Goal: Transaction & Acquisition: Purchase product/service

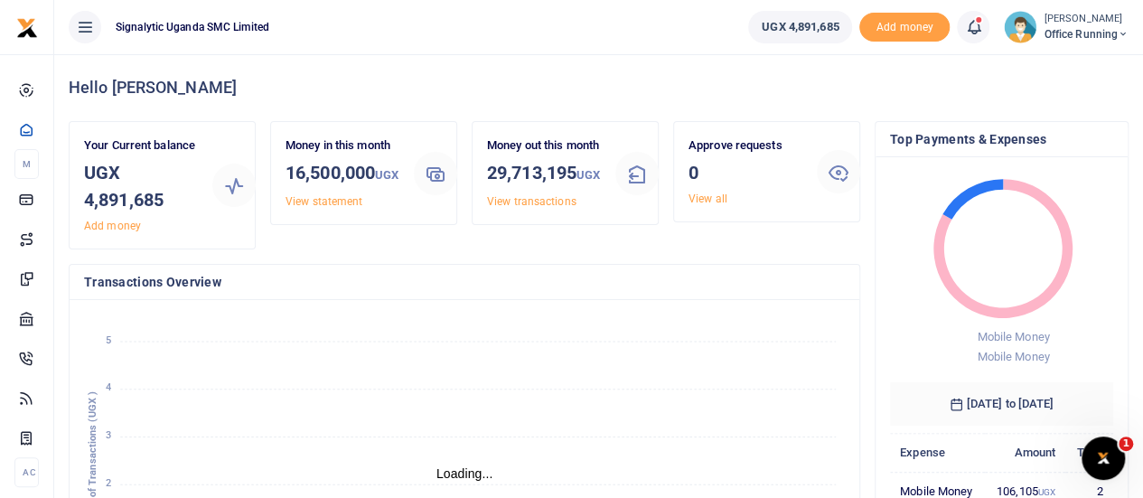
scroll to position [14, 14]
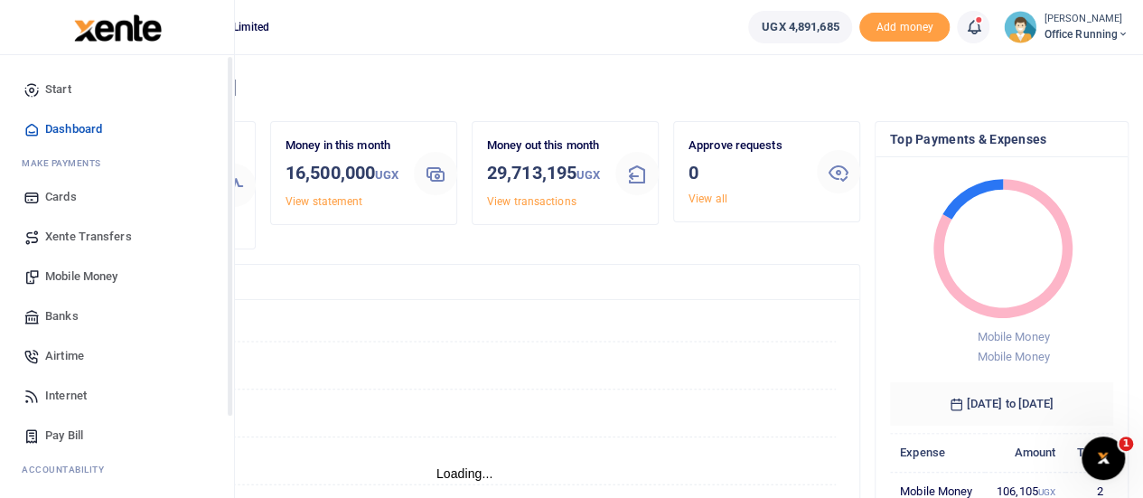
click at [83, 273] on span "Mobile Money" at bounding box center [81, 276] width 72 height 18
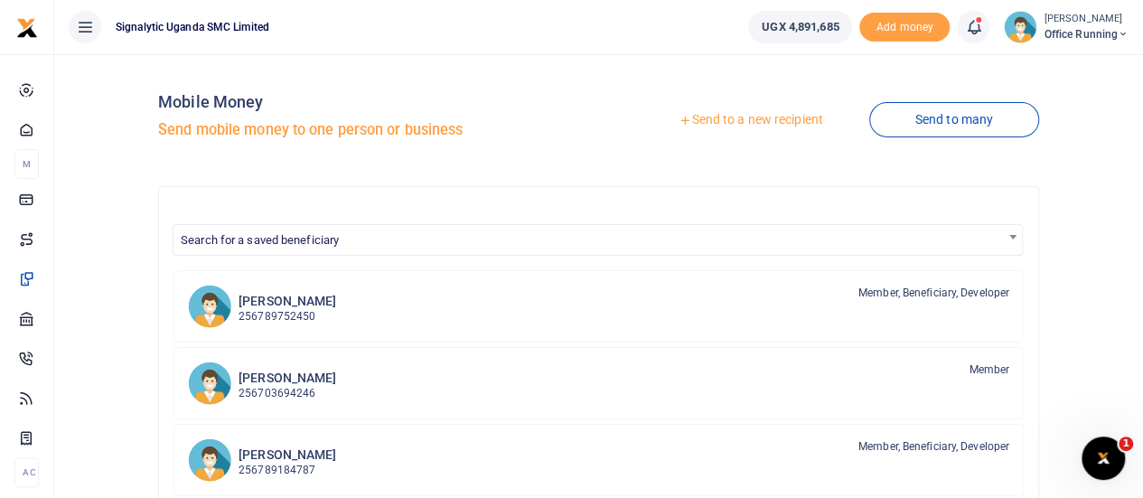
click at [730, 133] on link "Send to a new recipient" at bounding box center [751, 120] width 236 height 33
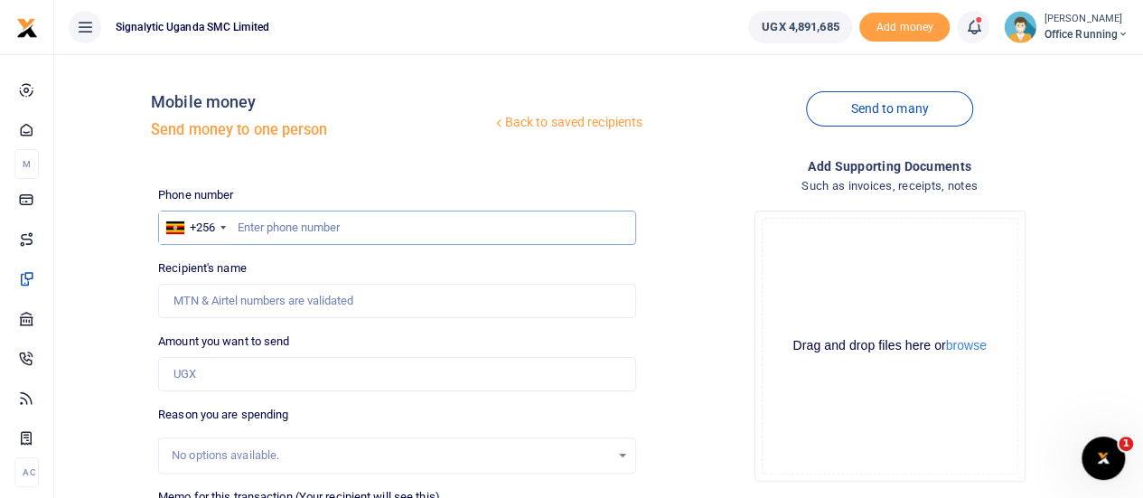
drag, startPoint x: 322, startPoint y: 225, endPoint x: 333, endPoint y: 221, distance: 11.4
click at [323, 225] on input "text" at bounding box center [397, 228] width 478 height 34
paste input "0757804467"
type input "0757804467"
type input "[PERSON_NAME]"
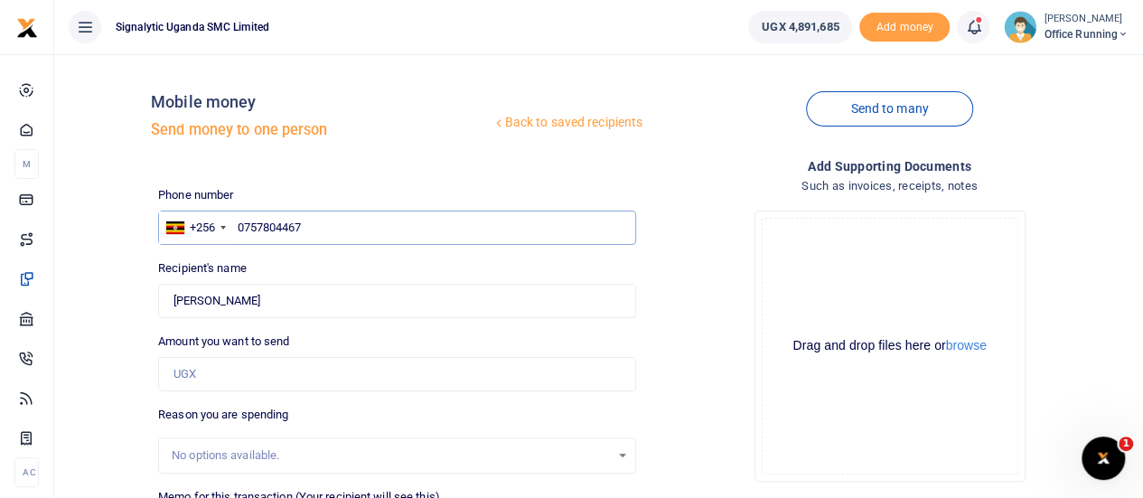
type input "0757804467"
click at [249, 367] on input "Amount you want to send" at bounding box center [397, 374] width 478 height 34
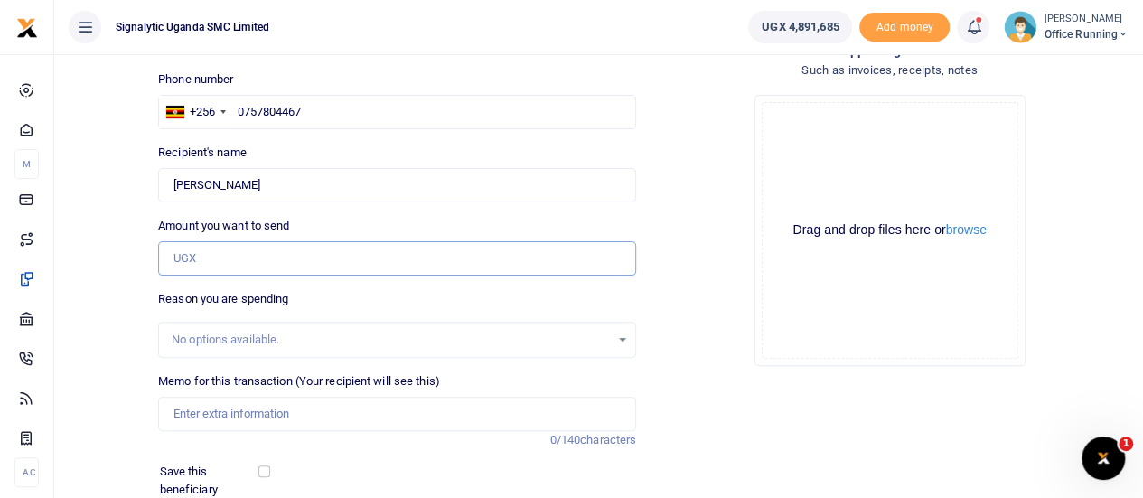
scroll to position [181, 0]
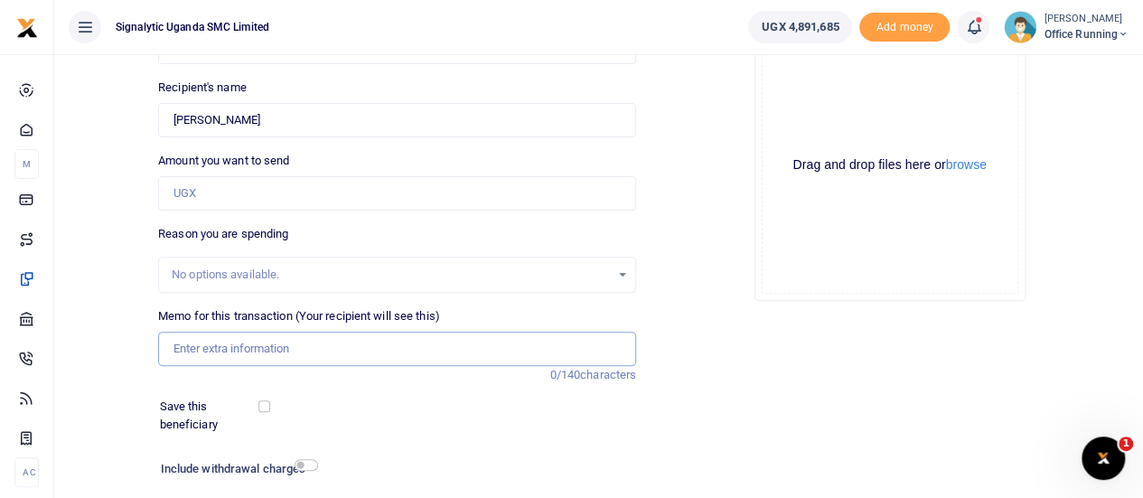
click at [211, 357] on input "Memo for this transaction (Your recipient will see this)" at bounding box center [397, 349] width 478 height 34
paste input "PROC00069"
type input "PROC00069 GEN"
click at [812, 339] on div "Add supporting Documents Such as invoices, receipts, notes Drop your files here…" at bounding box center [889, 267] width 492 height 583
click at [250, 184] on input "Amount you want to send" at bounding box center [397, 193] width 478 height 34
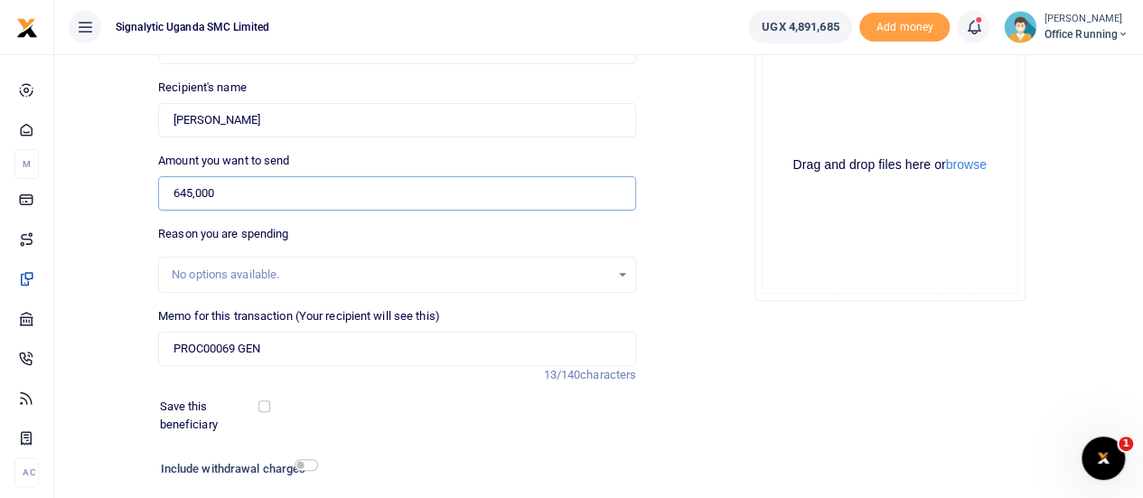
type input "645,000"
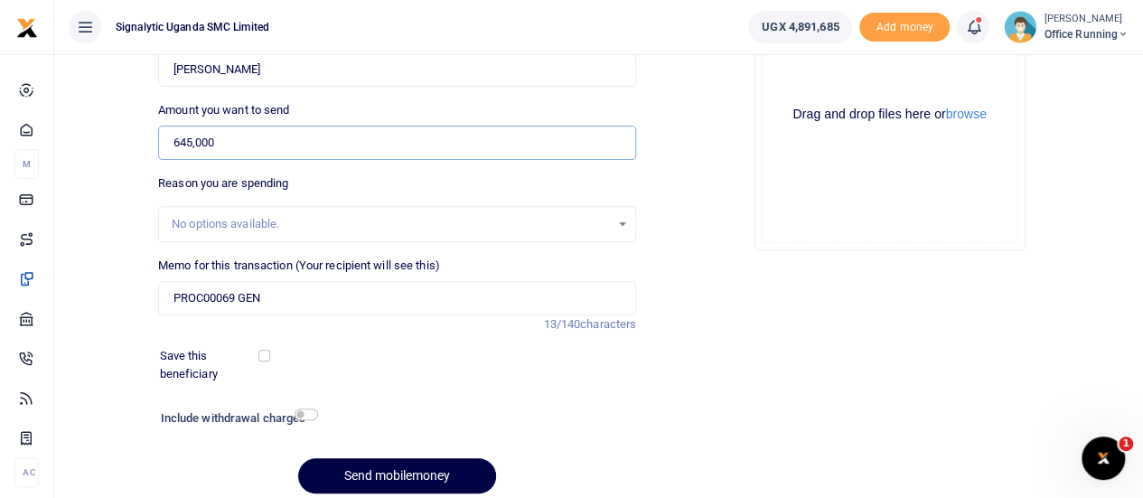
scroll to position [300, 0]
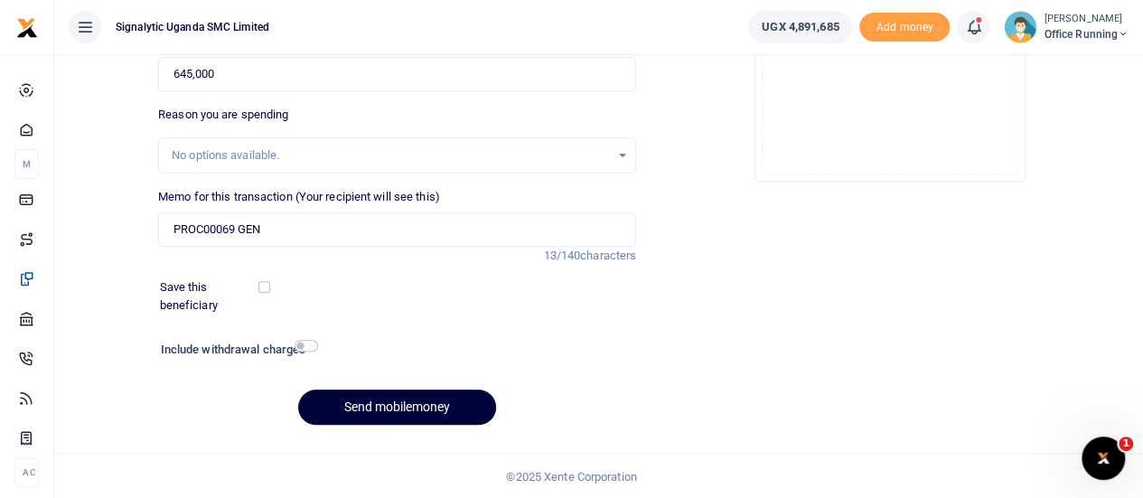
click at [392, 401] on button "Send mobilemoney" at bounding box center [397, 406] width 198 height 35
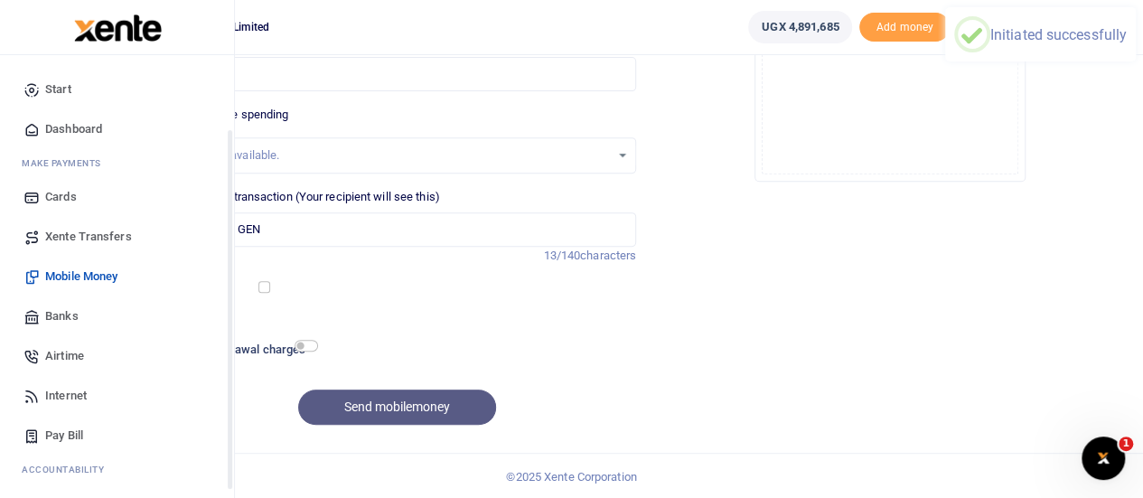
scroll to position [100, 0]
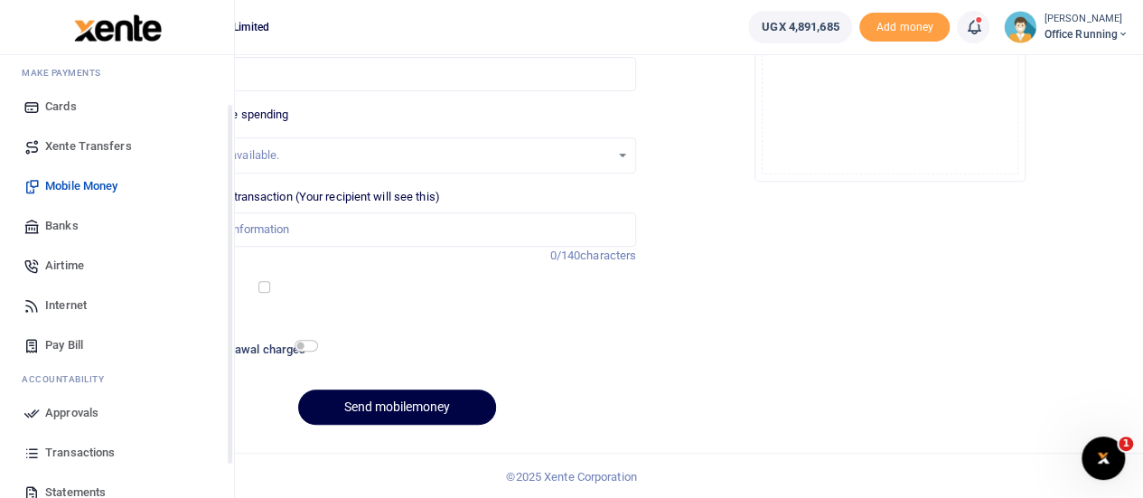
scroll to position [186, 0]
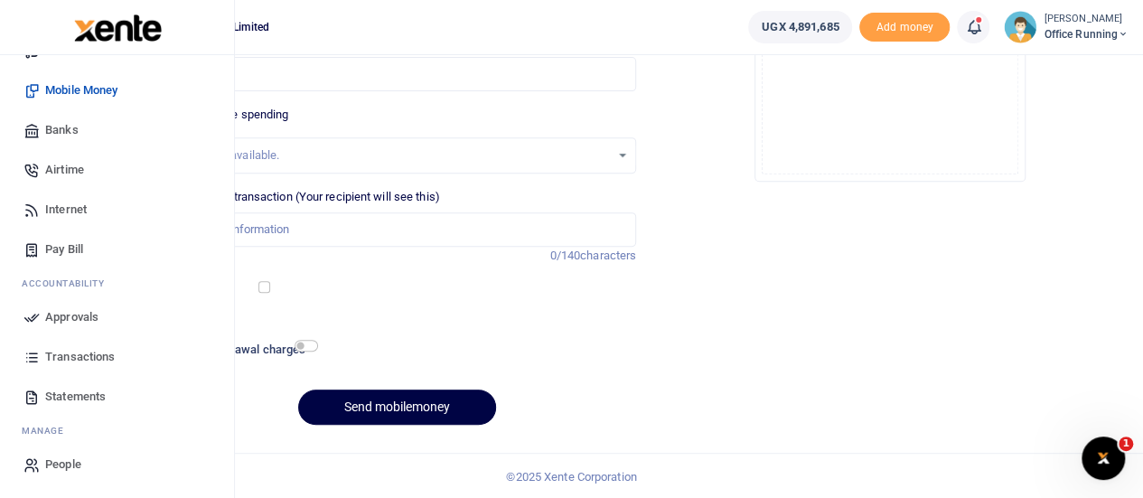
click at [85, 318] on span "Approvals" at bounding box center [71, 317] width 53 height 18
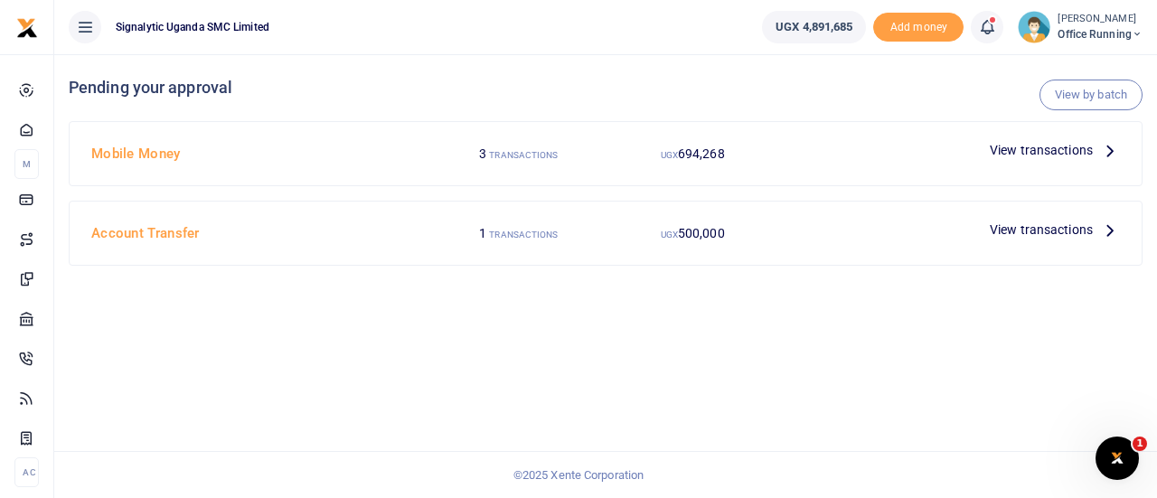
click at [1046, 155] on span "View transactions" at bounding box center [1040, 150] width 103 height 20
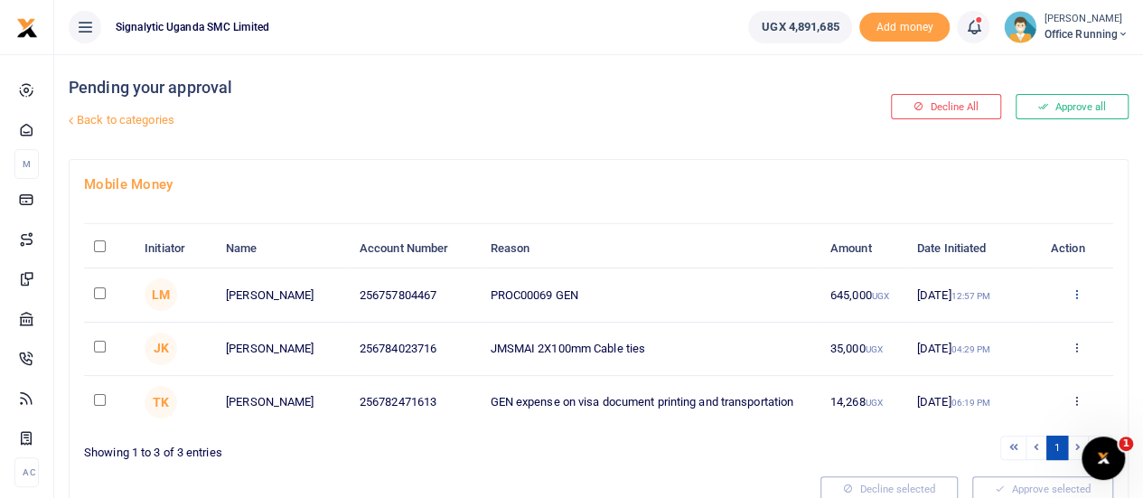
click at [1081, 292] on icon at bounding box center [1076, 293] width 12 height 13
click at [972, 328] on link "Approve" at bounding box center [1010, 323] width 143 height 25
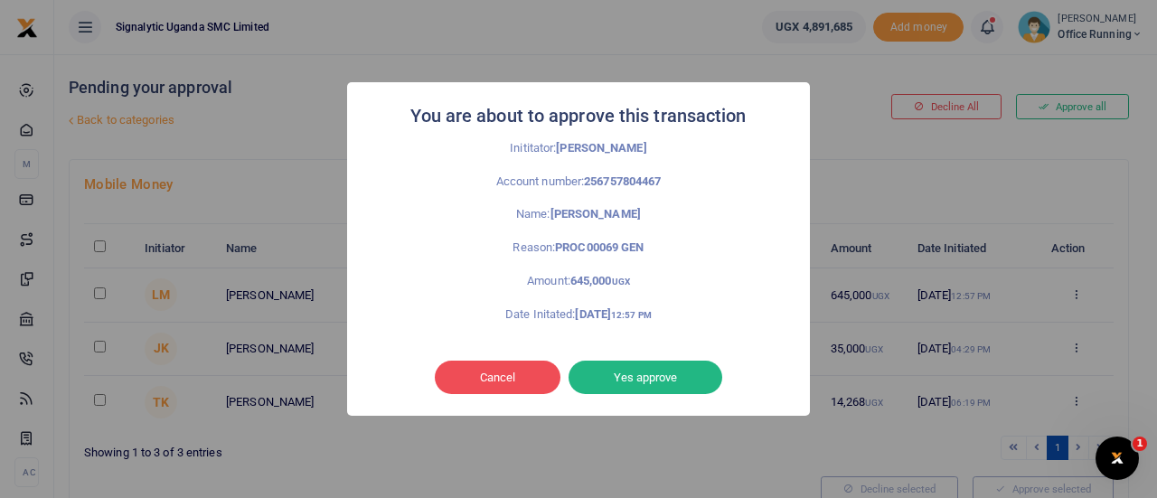
drag, startPoint x: 676, startPoint y: 373, endPoint x: 654, endPoint y: 374, distance: 21.7
click at [665, 374] on button "Yes approve" at bounding box center [645, 378] width 154 height 34
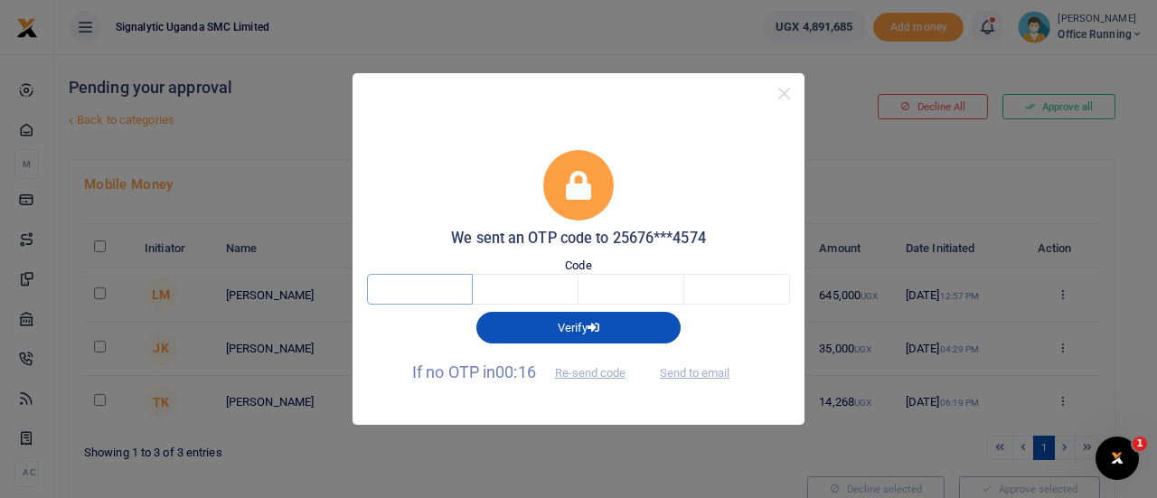
click at [386, 291] on input "text" at bounding box center [420, 289] width 106 height 31
type input "4"
type input "2"
type input "1"
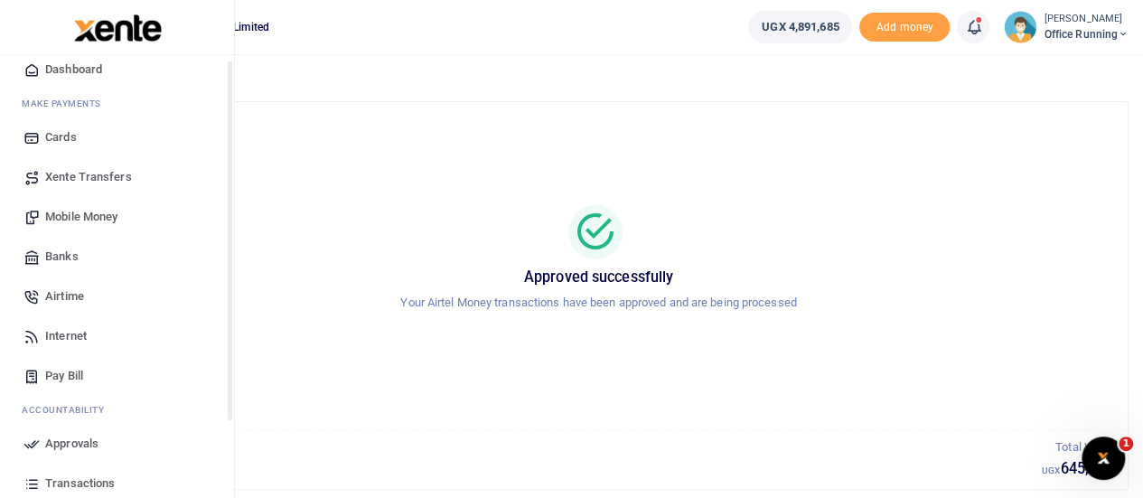
scroll to position [186, 0]
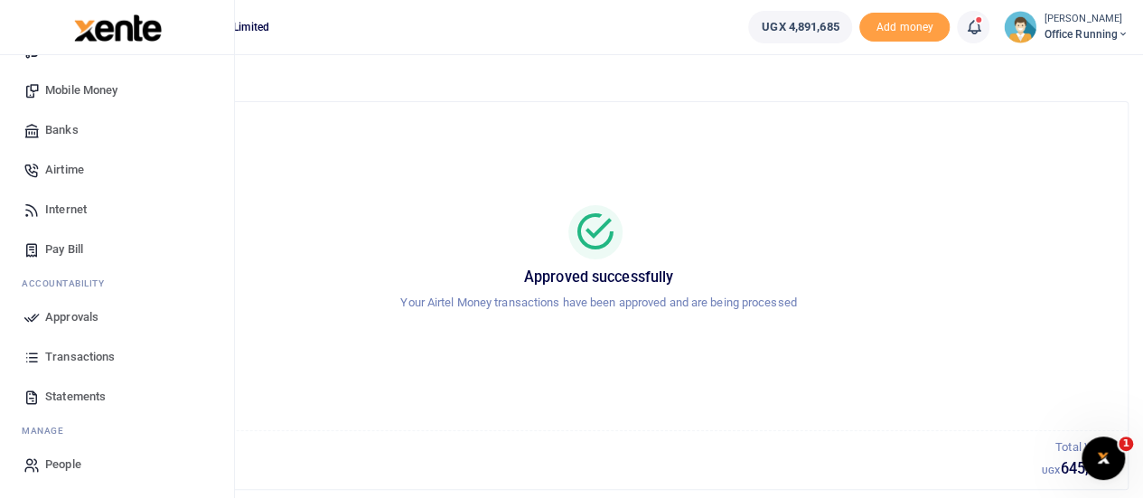
click at [92, 357] on span "Transactions" at bounding box center [80, 357] width 70 height 18
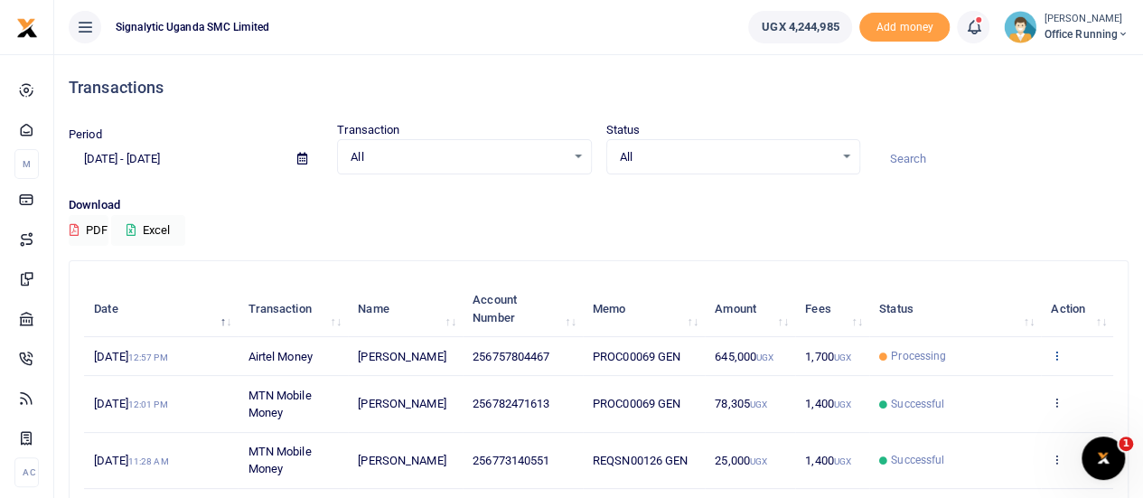
click at [1059, 361] on icon at bounding box center [1057, 355] width 12 height 13
click at [987, 395] on link "View details" at bounding box center [991, 394] width 143 height 25
click at [1062, 361] on icon at bounding box center [1057, 355] width 12 height 13
click at [983, 400] on link "View details" at bounding box center [991, 394] width 143 height 25
